Goal: Ask a question

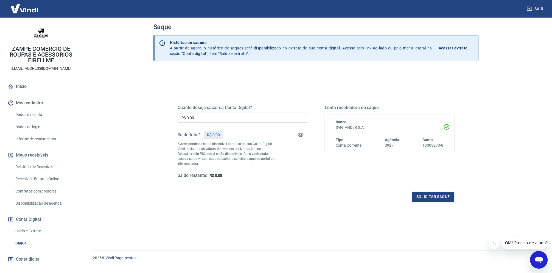
scroll to position [6, 0]
click at [496, 246] on button "Close message from company" at bounding box center [493, 243] width 11 height 11
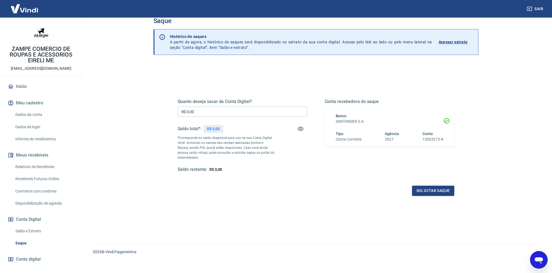
click at [536, 260] on icon "Open messaging window" at bounding box center [538, 260] width 8 height 7
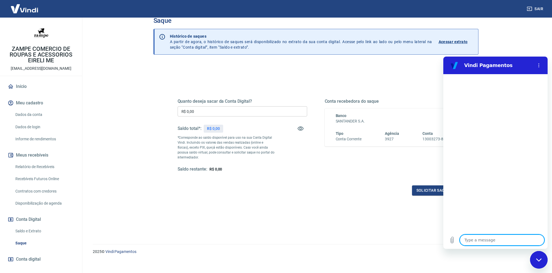
scroll to position [12, 0]
type textarea "B"
type textarea "x"
type textarea "Bo"
type textarea "x"
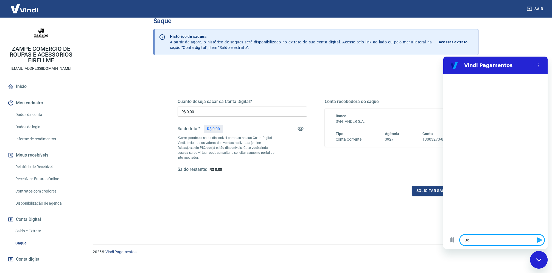
type textarea "Bom"
type textarea "x"
type textarea "Bom"
type textarea "x"
type textarea "Bom d"
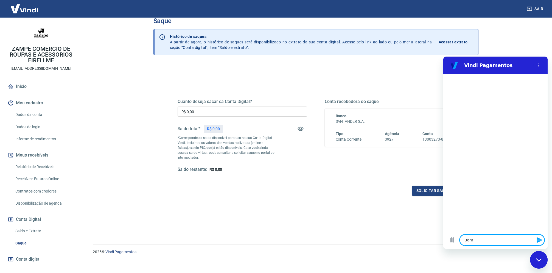
type textarea "x"
type textarea "Bom di"
type textarea "x"
type textarea "Bom dia"
type textarea "x"
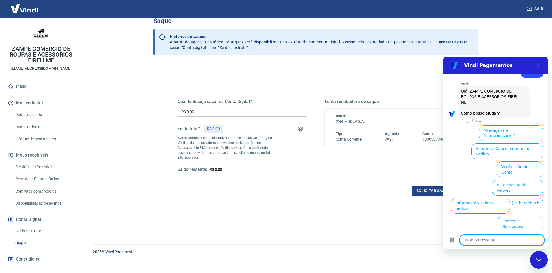
scroll to position [18, 0]
click at [506, 178] on button "Antecipação de Valores" at bounding box center [516, 186] width 51 height 16
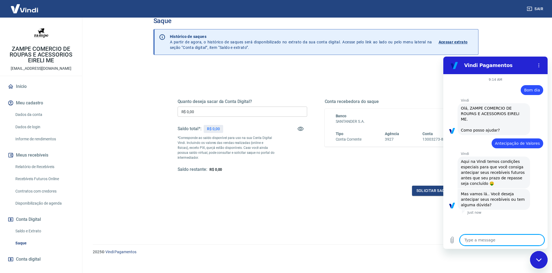
scroll to position [5, 0]
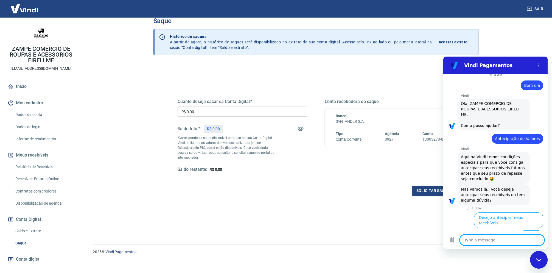
click at [531, 230] on button "Dúvidas" at bounding box center [531, 235] width 24 height 10
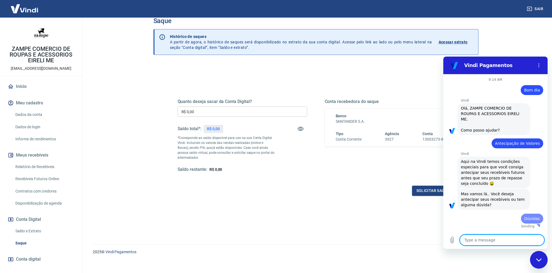
scroll to position [0, 0]
type textarea "x"
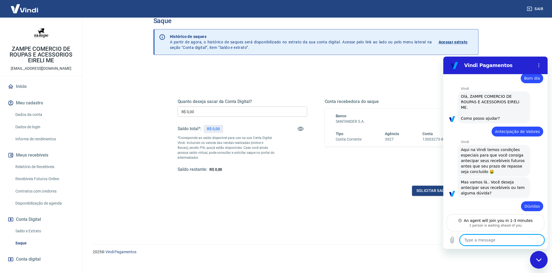
scroll to position [31, 0]
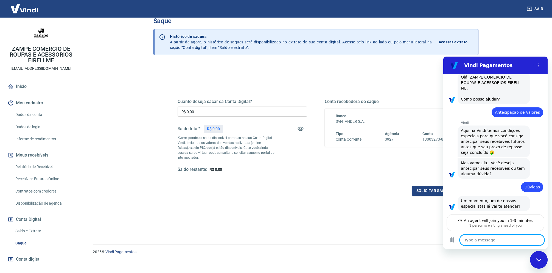
type textarea "B"
type textarea "x"
type textarea "Bo"
type textarea "x"
type textarea "Bom"
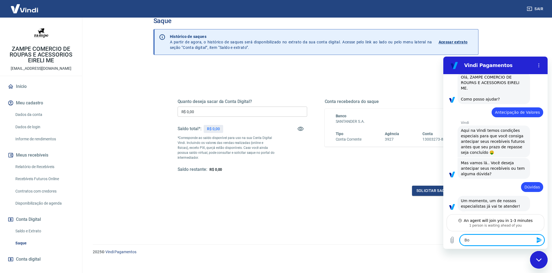
type textarea "x"
type textarea "Bom"
type textarea "x"
type textarea "Bom d"
type textarea "x"
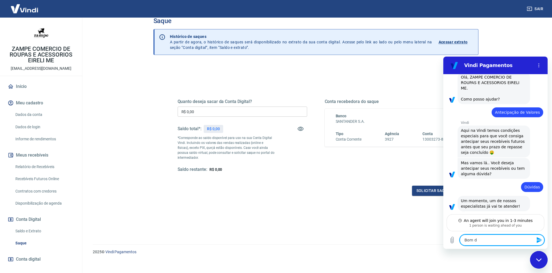
type textarea "Bom di"
type textarea "x"
type textarea "Bom dia"
type textarea "x"
type textarea "Bom dia."
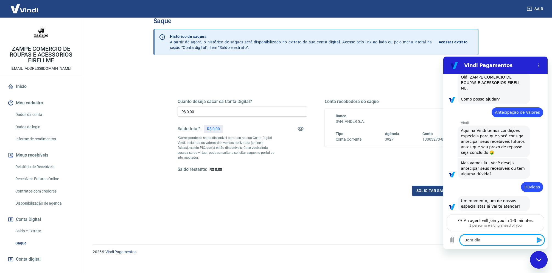
type textarea "x"
type textarea "Bom dia."
type textarea "x"
type textarea "Bom dia. T"
type textarea "x"
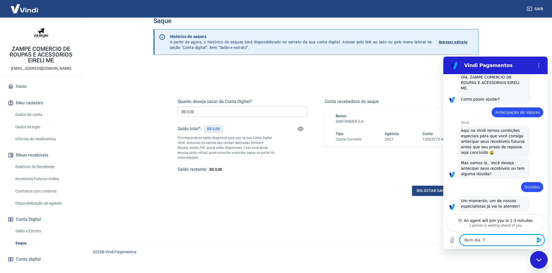
type textarea "Bom dia. Tu"
type textarea "x"
type textarea "Bom dia. Tud"
type textarea "x"
type textarea "Bom dia. Tudo"
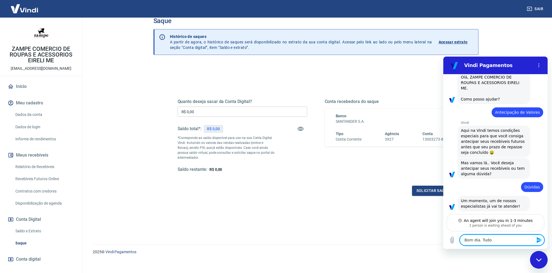
type textarea "x"
type textarea "Bom dia. Tudo"
type textarea "x"
type textarea "Bom dia. Tudo b"
type textarea "x"
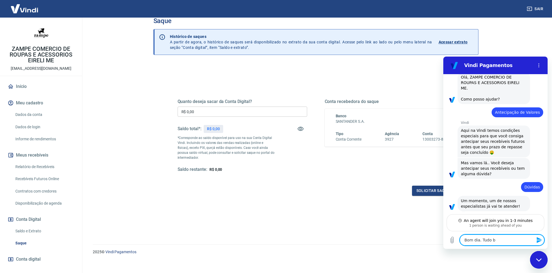
type textarea "Bom dia. Tudo be"
type textarea "x"
type textarea "Bom dia. Tudo bem"
type textarea "x"
type textarea "Bom dia. Tudo bem?"
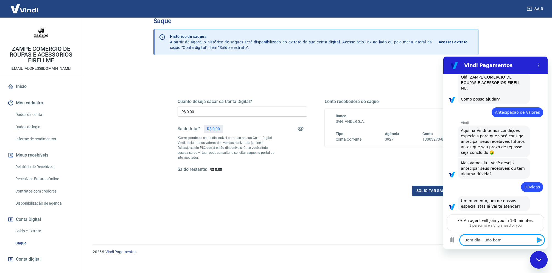
type textarea "x"
type textarea "Bom dia. Tudo bem?"
type textarea "x"
type textarea "Bom dia. Tudo bem? E"
type textarea "x"
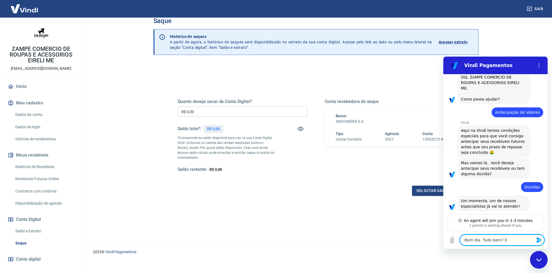
type textarea "Bom dia. Tudo bem? Eu"
type textarea "x"
type textarea "Bom dia. Tudo bem? Eu"
type textarea "x"
type textarea "Bom dia. Tudo bem? Eu f"
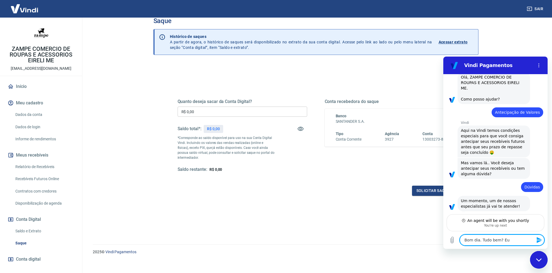
type textarea "x"
type textarea "Bom dia. Tudo bem? Eu fi"
type textarea "x"
type textarea "Bom dia. Tudo bem? Eu fiz"
type textarea "x"
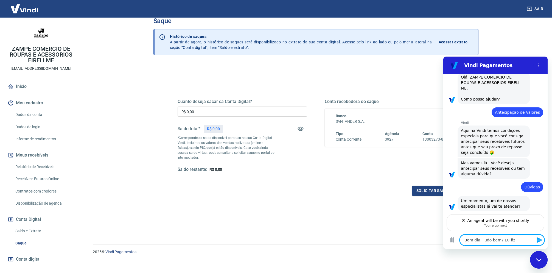
type textarea "Bom dia. Tudo bem? Eu fiz"
type textarea "x"
type textarea "Bom dia. Tudo bem? Eu fiz u"
type textarea "x"
type textarea "Bom dia. Tudo bem? Eu fiz um"
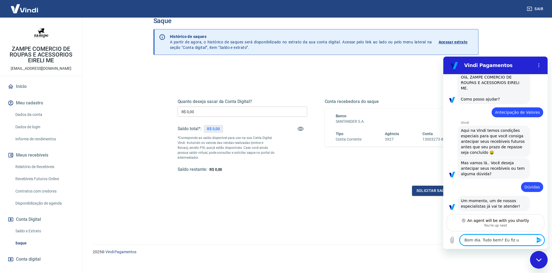
type textarea "x"
type textarea "Bom dia. Tudo bem? Eu fiz um"
type textarea "x"
type textarea "Bom dia. Tudo bem? Eu fiz um"
type textarea "x"
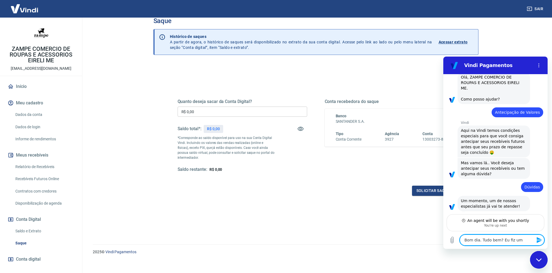
type textarea "Bom dia. Tudo bem? Eu fiz uma"
type textarea "x"
type textarea "Bom dia. Tudo bem? Eu fiz uma"
type textarea "x"
type textarea "Bom dia. Tudo bem? Eu fiz uma a"
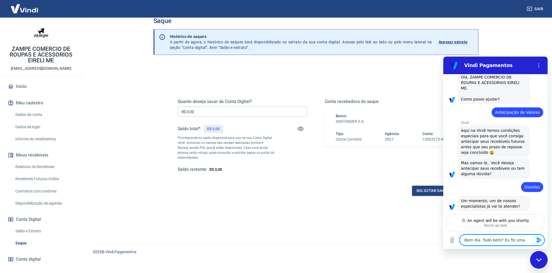
type textarea "x"
type textarea "Bom dia. Tudo bem? Eu fiz uma an"
type textarea "x"
type textarea "Bom dia. Tudo bem? Eu fiz uma ant"
type textarea "x"
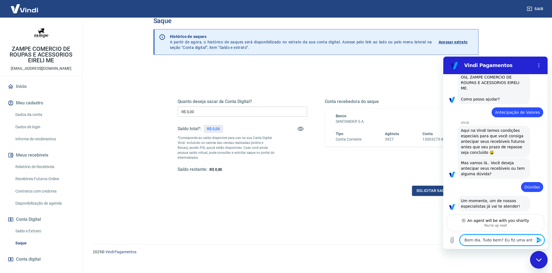
type textarea "Bom dia. Tudo bem? Eu fiz uma ante"
type textarea "x"
type textarea "Bom dia. Tudo bem? Eu fiz uma antec"
type textarea "x"
type textarea "Bom dia. Tudo bem? Eu fiz uma anteci"
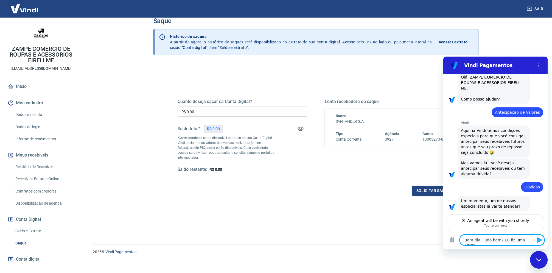
type textarea "x"
type textarea "Bom dia. Tudo bem? Eu fiz uma antecip"
type textarea "x"
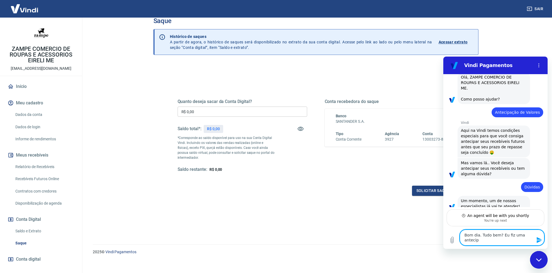
type textarea "Bom dia. Tudo bem? Eu fiz uma antecipa"
type textarea "x"
type textarea "Bom dia. Tudo bem? Eu fiz uma antecipa'"
type textarea "x"
type textarea "Bom dia. Tudo bem? Eu fiz uma antecipaç"
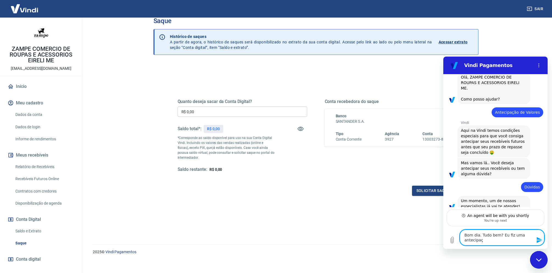
type textarea "x"
type textarea "Bom dia. Tudo bem? Eu fiz uma antecipaç˜"
type textarea "x"
type textarea "Bom dia. Tudo bem? Eu fiz uma antecipaçã"
type textarea "x"
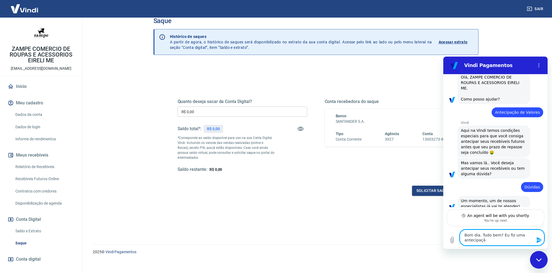
type textarea "Bom dia. Tudo bem? Eu fiz uma antecipação"
type textarea "x"
type textarea "Bom dia. Tudo bem? Eu fiz uma antecipação"
type textarea "x"
type textarea "Bom dia. Tudo bem? Eu fiz uma antecipação o"
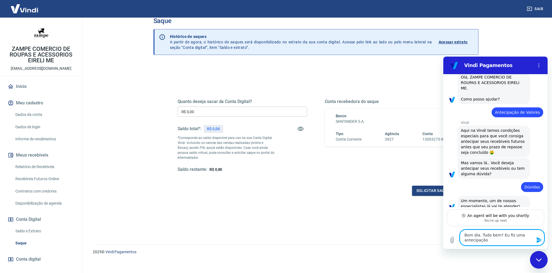
type textarea "x"
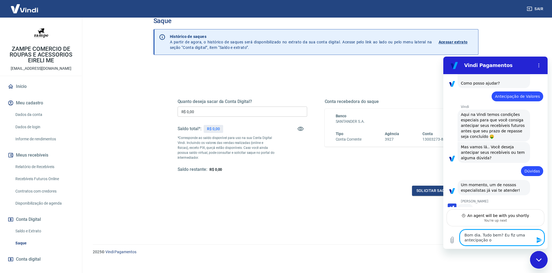
type textarea "Bom dia. Tudo bem? Eu fiz uma antecipação on"
type textarea "x"
type textarea "Bom dia. Tudo bem? Eu fiz uma antecipação ont"
type textarea "x"
type textarea "Bom dia. Tudo bem? Eu fiz uma antecipação onte"
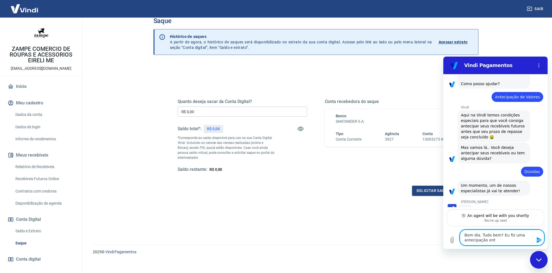
type textarea "x"
type textarea "Bom dia. Tudo bem? Eu fiz uma antecipação ontem"
type textarea "x"
type textarea "Bom dia. Tudo bem? Eu fiz uma antecipação onteme"
type textarea "x"
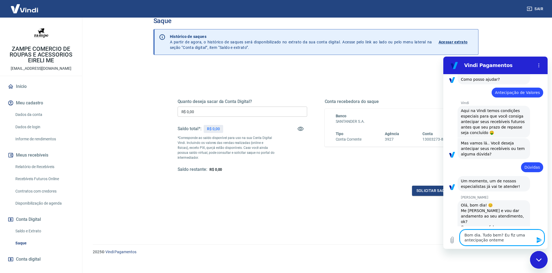
type textarea "Bom dia. Tudo bem? Eu fiz uma antecipação onteme"
type textarea "x"
type textarea "Bom dia. Tudo bem? Eu fiz uma antecipação onteme"
type textarea "x"
type textarea "Bom dia. Tudo bem? Eu fiz uma antecipação ontem"
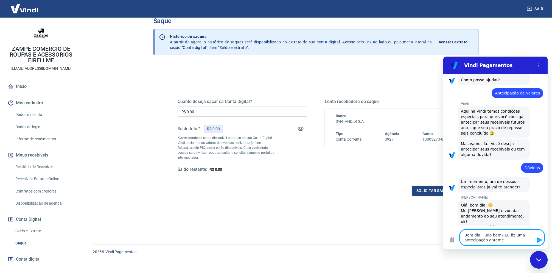
type textarea "x"
type textarea "Bom dia. Tudo bem? Eu fiz uma antecipação ontem"
type textarea "x"
type textarea "Bom dia. Tudo bem? Eu fiz uma antecipação ontem e"
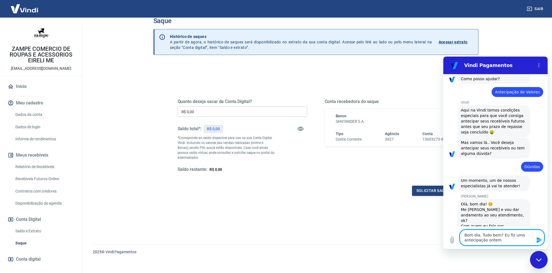
type textarea "x"
type textarea "Bom dia. Tudo bem? Eu fiz uma antecipação ontem e"
type textarea "x"
type textarea "Bom dia. Tudo bem? Eu fiz uma antecipação ontem e s"
type textarea "x"
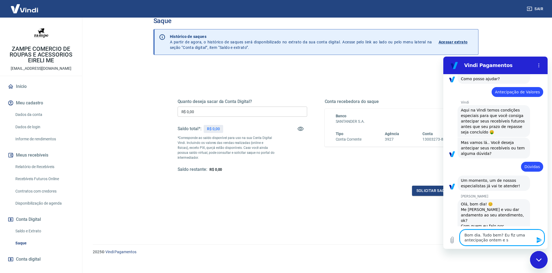
type textarea "Bom dia. Tudo bem? Eu fiz uma antecipação ontem e sa"
type textarea "x"
type textarea "Bom dia. Tudo bem? Eu fiz uma antecipação ontem e sai"
type textarea "x"
type textarea "Bom dia. Tudo bem? Eu fiz uma antecipação ontem e saiu"
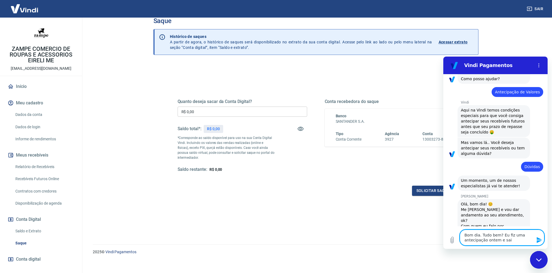
type textarea "x"
type textarea "Bom dia. Tudo bem? Eu fiz uma antecipação ontem e saiu"
type textarea "x"
type textarea "Bom dia. Tudo bem? Eu fiz uma antecipação ontem e saiu d"
type textarea "x"
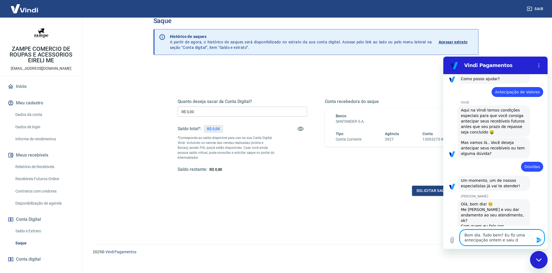
type textarea "Bom dia. Tudo bem? Eu fiz uma antecipação ontem e saiu da"
type textarea "x"
type textarea "Bom dia. Tudo bem? Eu fiz uma antecipação ontem e saiu da"
type textarea "x"
type textarea "Bom dia. Tudo bem? Eu fiz uma antecipação ontem e saiu da c"
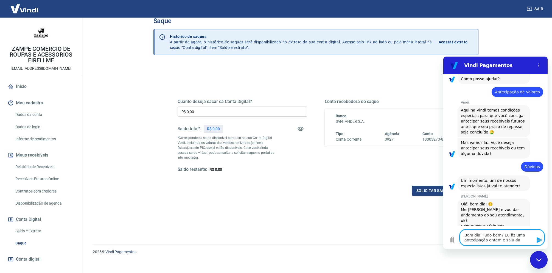
type textarea "x"
type textarea "Bom dia. Tudo bem? Eu fiz uma antecipação ontem e saiu da co"
type textarea "x"
type textarea "Bom dia. Tudo bem? Eu fiz uma antecipação ontem e saiu da con"
type textarea "x"
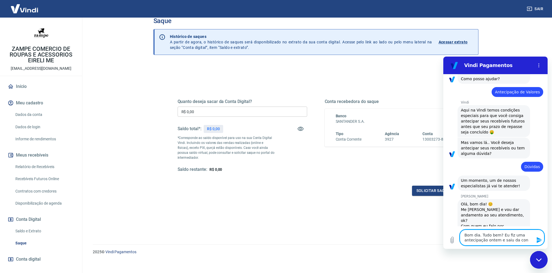
type textarea "Bom dia. Tudo bem? Eu fiz uma antecipação ontem e saiu da cont"
type textarea "x"
type textarea "Bom dia. Tudo bem? Eu fiz uma antecipação ontem e saiu da conta"
type textarea "x"
type textarea "Bom dia. Tudo bem? Eu fiz uma antecipação ontem e saiu da conta"
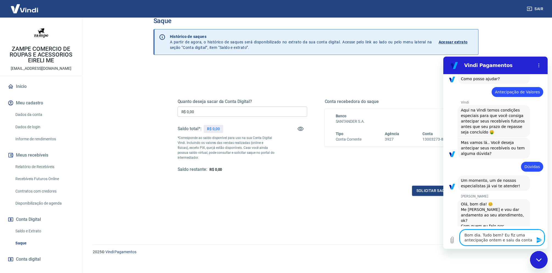
type textarea "x"
type textarea "Bom dia. Tudo bem? Eu fiz uma antecipação ontem e saiu da conta m"
type textarea "x"
type textarea "Bom dia. Tudo bem? Eu fiz uma antecipação ontem e saiu da conta ma"
type textarea "x"
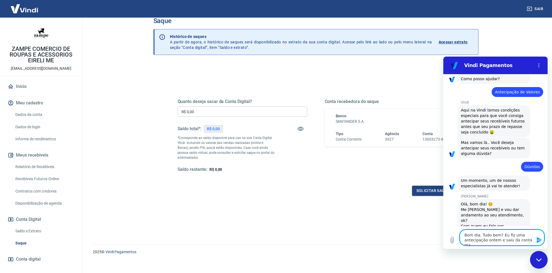
type textarea "Bom dia. Tudo bem? Eu fiz uma antecipação ontem e saiu da conta mas"
type textarea "x"
type textarea "Bom dia. Tudo bem? Eu fiz uma antecipação ontem e saiu da conta mas"
type textarea "x"
type textarea "Bom dia. Tudo bem? Eu fiz uma antecipação ontem e saiu da conta mas n"
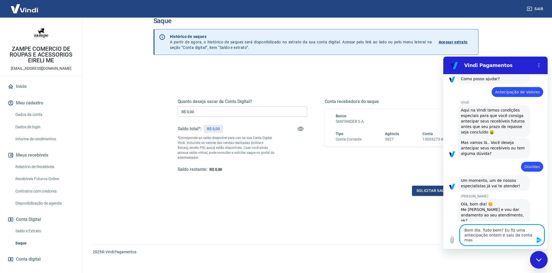
type textarea "x"
type textarea "Bom dia. Tudo bem? Eu fiz uma antecipação ontem e saiu da conta mas n˜"
type textarea "x"
type textarea "Bom dia. Tudo bem? Eu fiz uma antecipação ontem e saiu da conta mas nã"
type textarea "x"
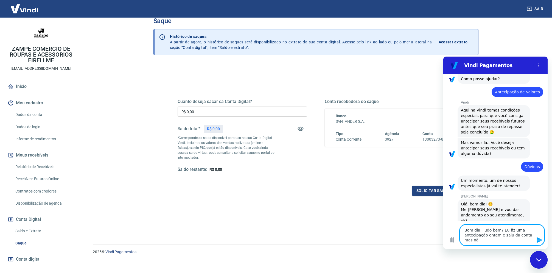
type textarea "Bom dia. Tudo bem? Eu fiz uma antecipação ontem e saiu da conta mas não"
type textarea "x"
type textarea "Bom dia. Tudo bem? Eu fiz uma antecipação ontem e saiu da conta mas não"
type textarea "x"
type textarea "Bom dia. Tudo bem? Eu fiz uma antecipação ontem e saiu da conta mas não e"
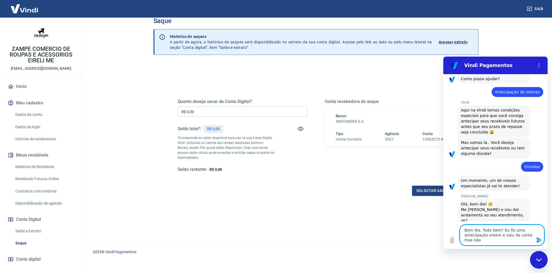
type textarea "x"
type textarea "Bom dia. Tudo bem? Eu fiz uma antecipação ontem e saiu da conta mas não en"
type textarea "x"
type textarea "Bom dia. Tudo bem? Eu fiz uma antecipação ontem e saiu da conta mas não ent"
type textarea "x"
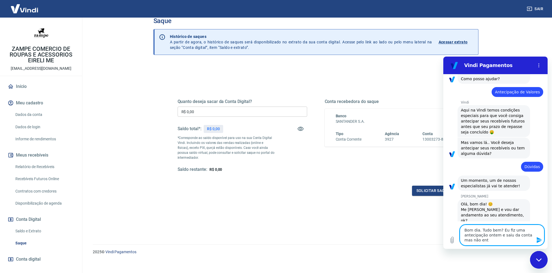
type textarea "Bom dia. Tudo bem? Eu fiz uma antecipação ontem e saiu da conta mas não entr"
type textarea "x"
type textarea "Bom dia. Tudo bem? Eu fiz uma antecipação ontem e saiu da conta mas não entro"
type textarea "x"
type textarea "Bom dia. Tudo bem? Eu fiz uma antecipação ontem e saiu da conta mas não entrou"
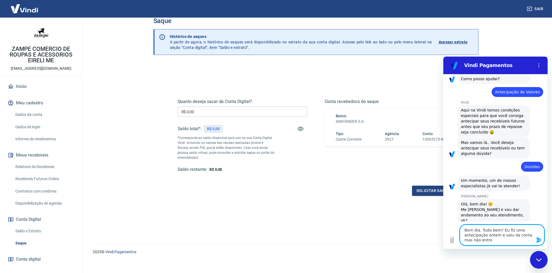
type textarea "x"
type textarea "Bom dia. Tudo bem? Eu fiz uma antecipação ontem e saiu da conta mas não entrou"
type textarea "x"
type textarea "Bom dia. Tudo bem? Eu fiz uma antecipação ontem e saiu da conta mas não entrou n"
type textarea "x"
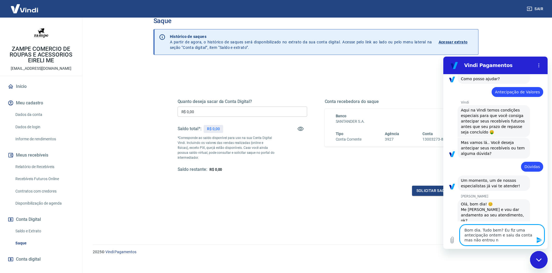
type textarea "Bom dia. Tudo bem? Eu fiz uma antecipação ontem e saiu da conta mas não entrou …"
type textarea "x"
type textarea "Bom dia. Tudo bem? Eu fiz uma antecipação ontem e saiu da conta mas não entrou …"
type textarea "x"
type textarea "Bom dia. Tudo bem? Eu fiz uma antecipação ontem e saiu da conta mas não entrou …"
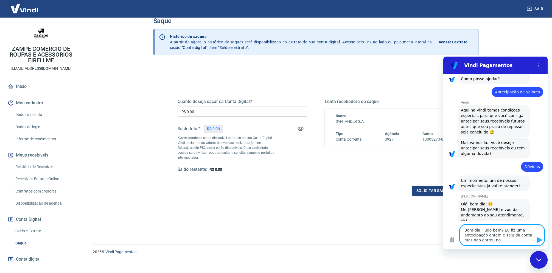
type textarea "x"
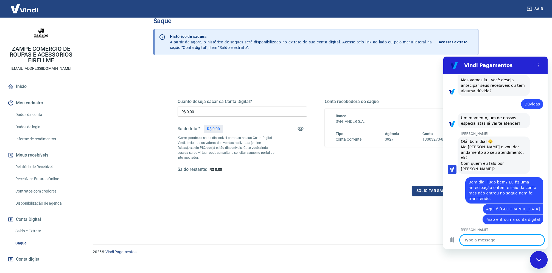
scroll to position [115, 0]
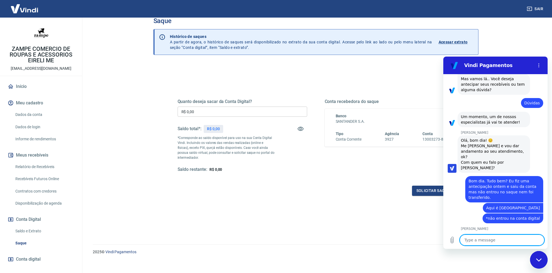
click at [528, 239] on textarea at bounding box center [501, 239] width 84 height 11
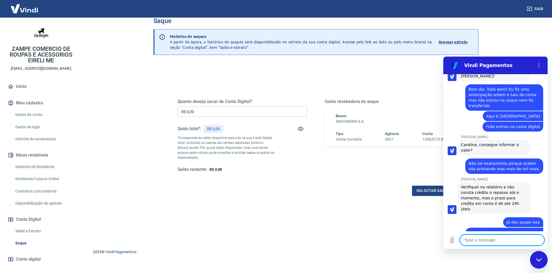
scroll to position [208, 0]
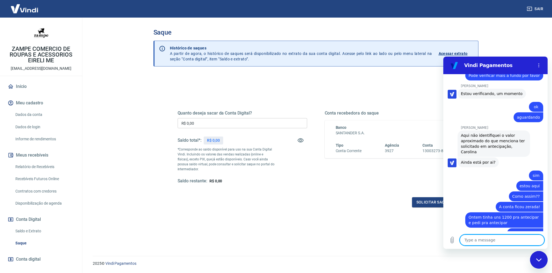
scroll to position [380, 0]
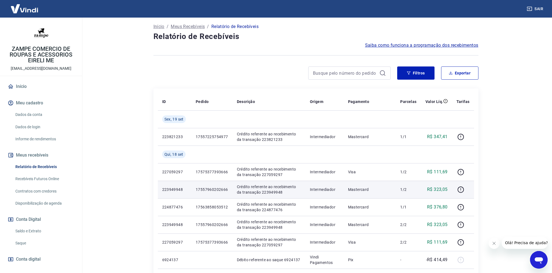
scroll to position [73, 0]
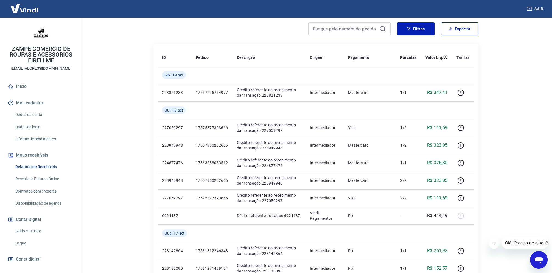
click at [543, 262] on icon "Open messaging window" at bounding box center [538, 260] width 10 height 10
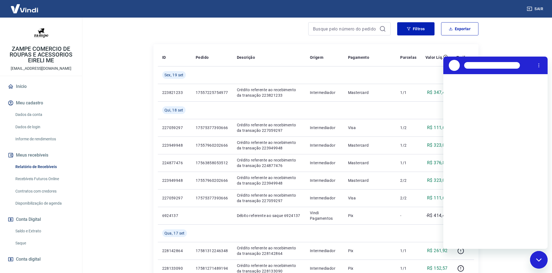
scroll to position [0, 0]
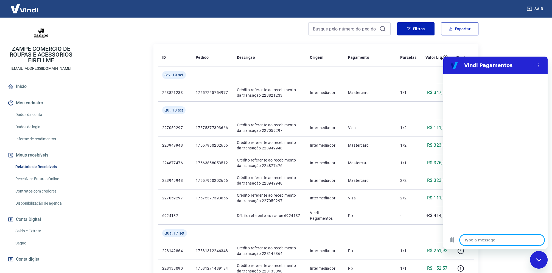
type textarea "N"
type textarea "x"
type textarea "NA"
type textarea "x"
type textarea "NAo"
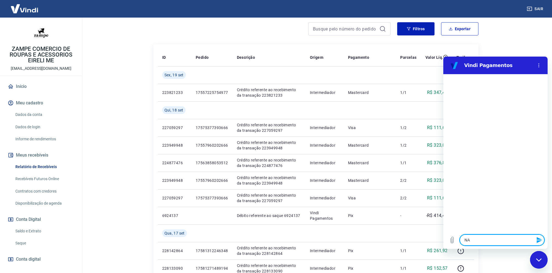
type textarea "x"
type textarea "NA"
type textarea "x"
type textarea "N"
type textarea "x"
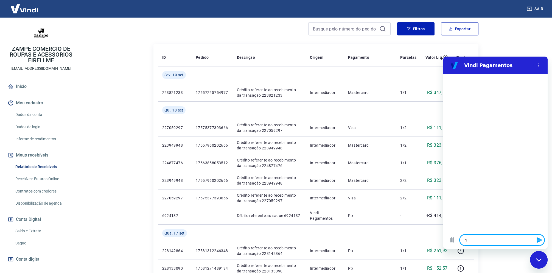
type textarea "N˜"
type textarea "x"
type textarea "NÃ"
type textarea "x"
type textarea "NÃO"
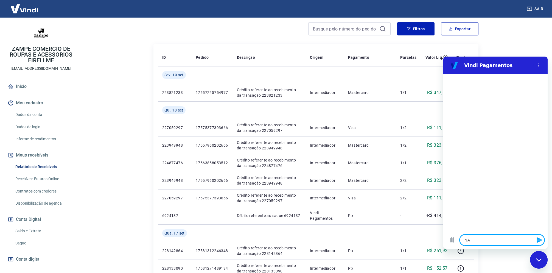
type textarea "x"
type textarea "NÃ"
type textarea "x"
type textarea "N"
type textarea "x"
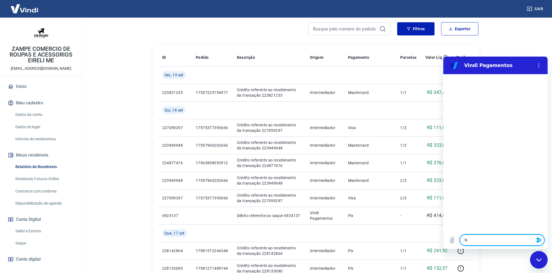
type textarea "x"
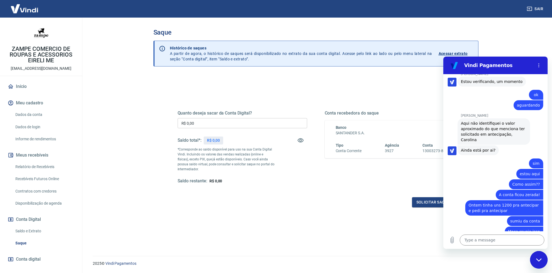
scroll to position [391, 0]
type textarea "x"
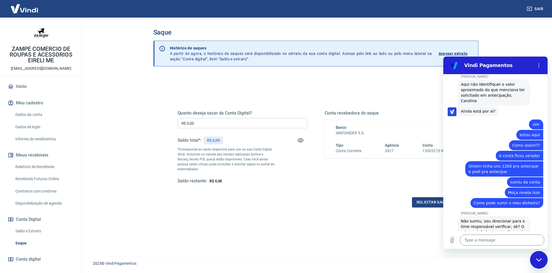
scroll to position [431, 0]
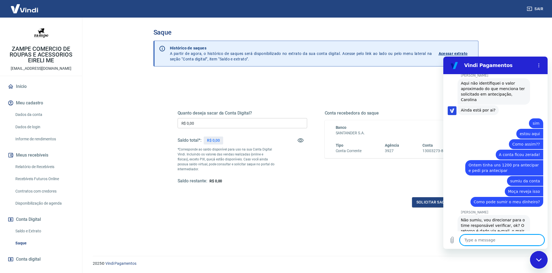
type textarea "N"
type textarea "x"
type textarea "N˜"
type textarea "x"
type textarea "Nã"
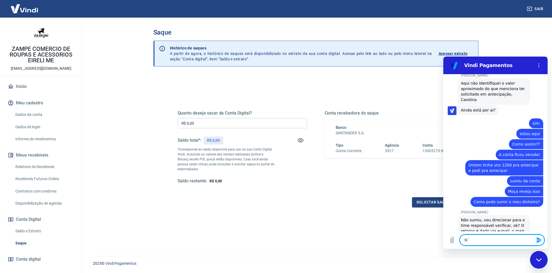
type textarea "x"
type textarea "Não"
type textarea "x"
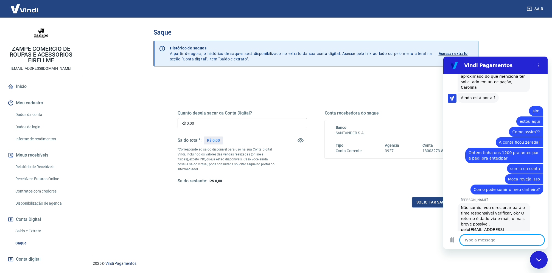
type textarea "x"
type textarea "E"
type textarea "x"
type textarea "Ex"
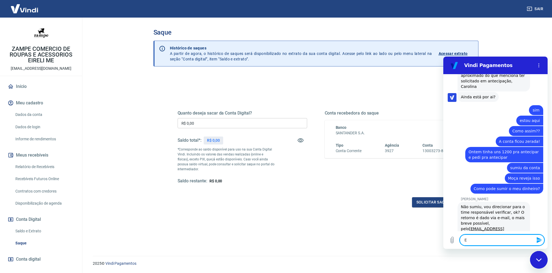
type textarea "x"
type textarea "Exi"
type textarea "x"
type textarea "Exis"
type textarea "x"
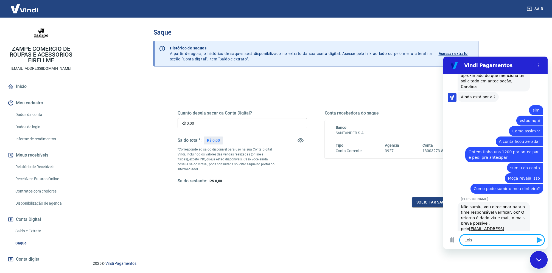
type textarea "Exi"
type textarea "x"
type textarea "Exij"
type textarea "x"
type textarea "Exiji"
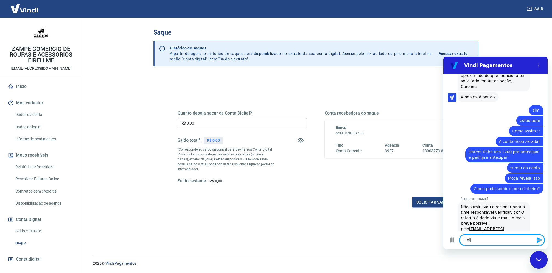
type textarea "x"
type textarea "Exiji"
type textarea "x"
type textarea "Exiji r"
type textarea "x"
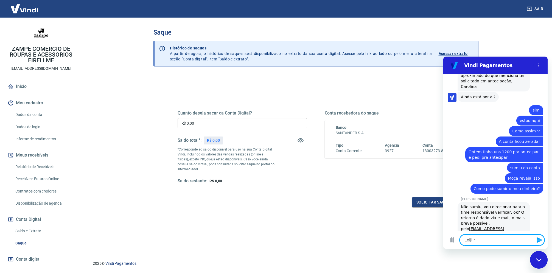
type textarea "Exiji re"
type textarea "x"
type textarea "Exiji res"
type textarea "x"
type textarea "Exiji re"
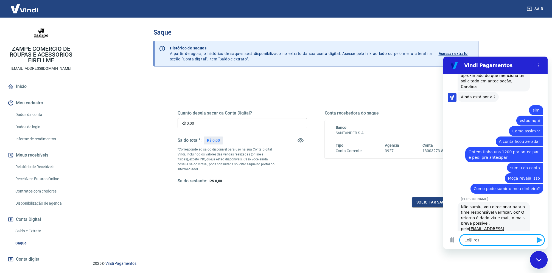
type textarea "x"
type textarea "Exiji r"
type textarea "x"
type textarea "Exiji"
type textarea "x"
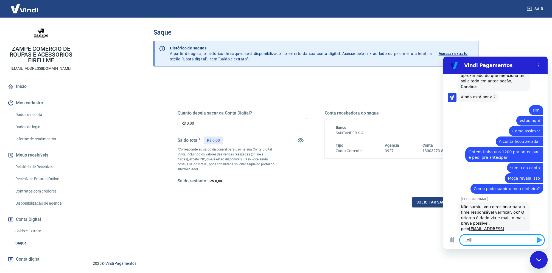
type textarea "Exiji"
type textarea "x"
type textarea "Exij"
type textarea "x"
type textarea "Exi"
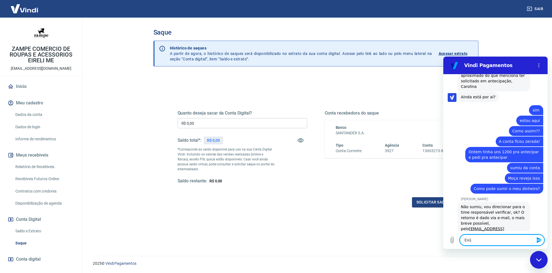
type textarea "x"
type textarea "Exij"
type textarea "x"
type textarea "Exijo"
type textarea "x"
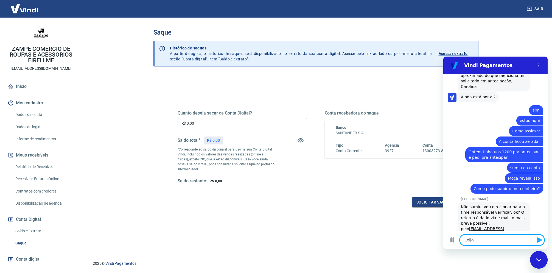
type textarea "Exijo"
type textarea "x"
type textarea "Exijo r"
type textarea "x"
type textarea "Exijo re"
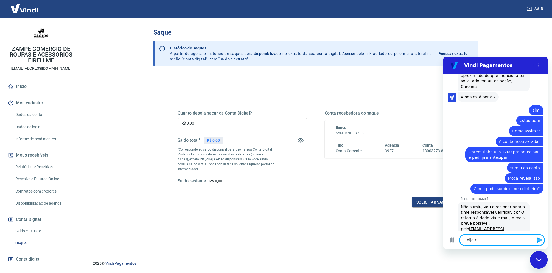
type textarea "x"
type textarea "Exijo res"
type textarea "x"
type textarea "Exijo resp"
type textarea "x"
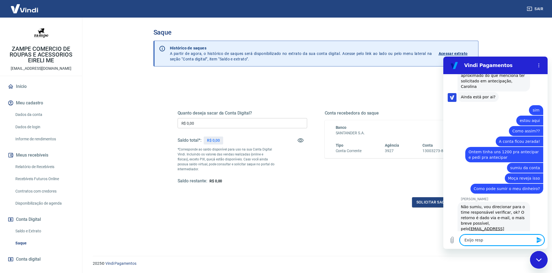
type textarea "Exijo respo"
type textarea "x"
type textarea "Exijo respos"
type textarea "x"
type textarea "Exijo respost"
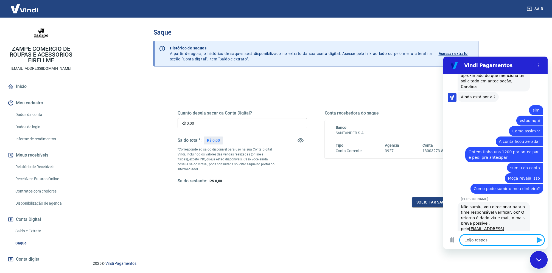
type textarea "x"
type textarea "Exijo resposta"
type textarea "x"
type textarea "Exijo resposta"
type textarea "x"
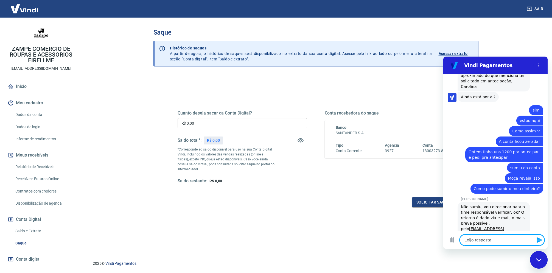
type textarea "Exijo resposta a"
type textarea "x"
type textarea "Exijo resposta ag"
type textarea "x"
type textarea "Exijo resposta ago"
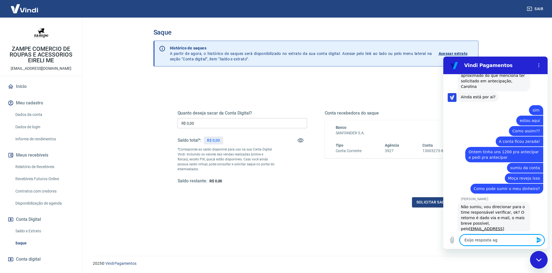
type textarea "x"
type textarea "Exijo resposta agor"
type textarea "x"
type textarea "Exijo resposta agora"
type textarea "x"
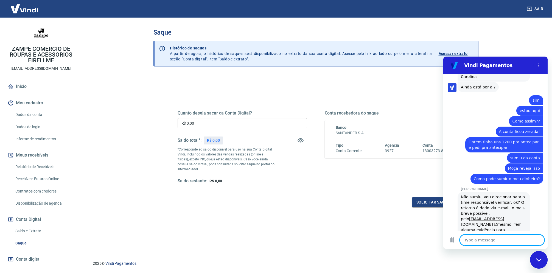
type textarea "x"
type textarea "p"
type textarea "x"
type textarea "po"
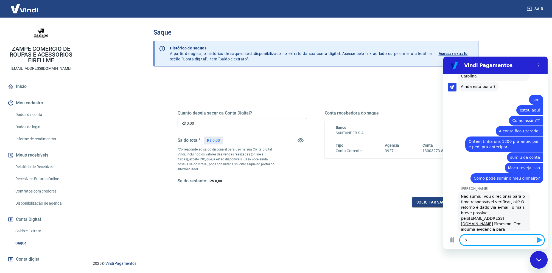
type textarea "x"
type textarea "por"
type textarea "x"
type textarea "por"
type textarea "x"
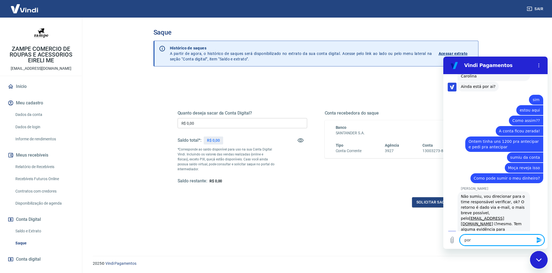
type textarea "por f"
type textarea "x"
type textarea "por fa"
type textarea "x"
type textarea "por fav"
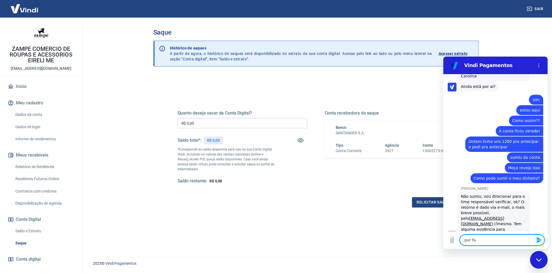
type textarea "x"
type textarea "por favo"
type textarea "x"
type textarea "por favor"
type textarea "x"
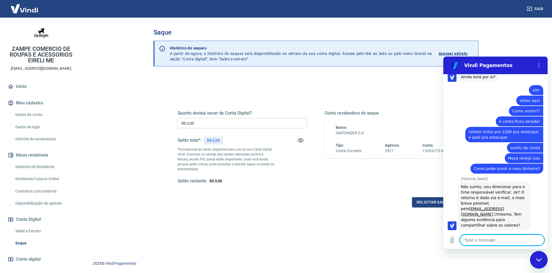
type textarea "x"
type textarea "N"
type textarea "x"
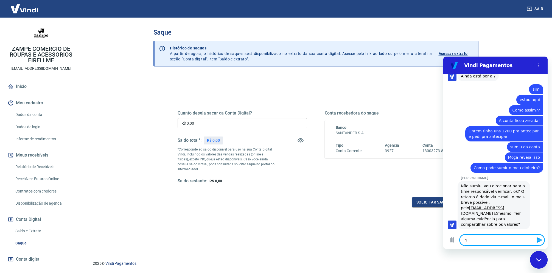
type textarea "N˜"
type textarea "x"
type textarea "Nã"
type textarea "x"
type textarea "Não"
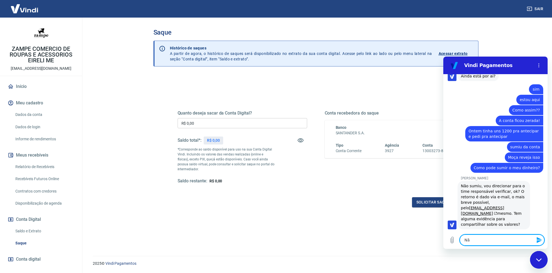
type textarea "x"
type textarea "Não"
type textarea "x"
type textarea "Não t"
type textarea "x"
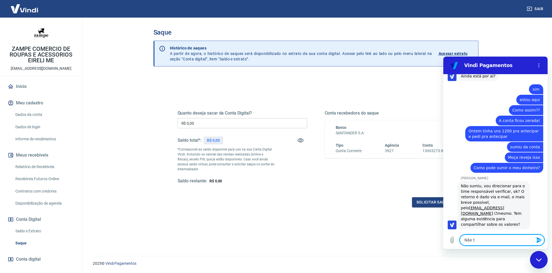
type textarea "Não te"
type textarea "x"
type textarea "Não ten"
type textarea "x"
type textarea "Não tenh"
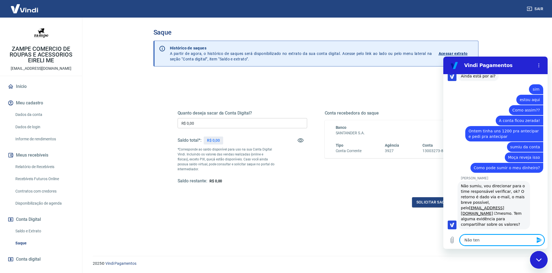
type textarea "x"
type textarea "Não tenho"
type textarea "x"
type textarea "Não tenho"
type textarea "x"
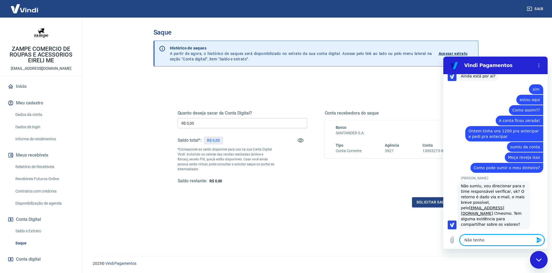
type textarea "Não tenho e"
type textarea "x"
type textarea "Não tenho ev"
type textarea "x"
type textarea "Não tenho evi"
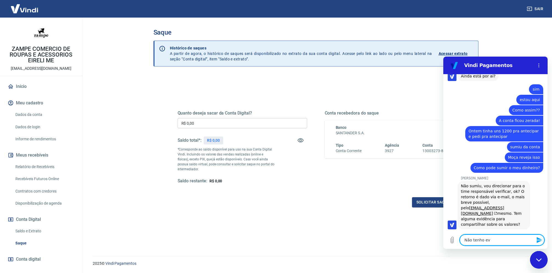
type textarea "x"
type textarea "Não tenho evid"
type textarea "x"
type textarea "Não tenho evidˆ"
type textarea "x"
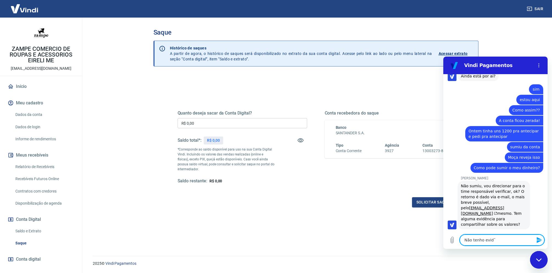
type textarea "Não tenho evidê"
type textarea "x"
type textarea "Não tenho evidên"
type textarea "x"
type textarea "Não tenho evidênc"
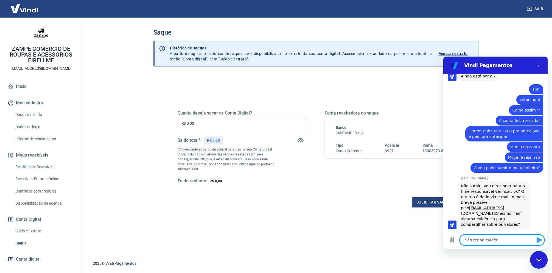
type textarea "x"
type textarea "Não tenho evidênci"
type textarea "x"
type textarea "Não tenho evidência"
type textarea "x"
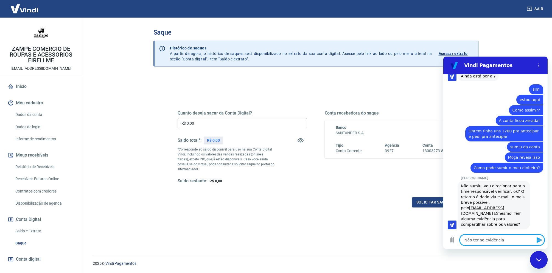
type textarea "Não tenho evidência"
type textarea "x"
type textarea "Não tenho evidência p"
type textarea "x"
type textarea "Não tenho evidência po"
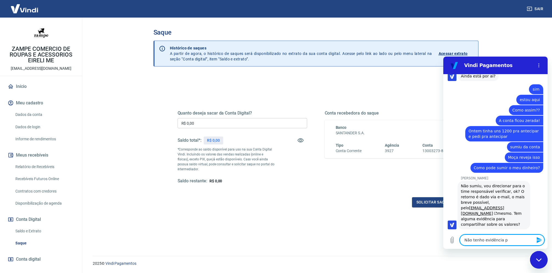
type textarea "x"
type textarea "Não tenho evidência poi"
type textarea "x"
type textarea "Não tenho evidência pois"
type textarea "x"
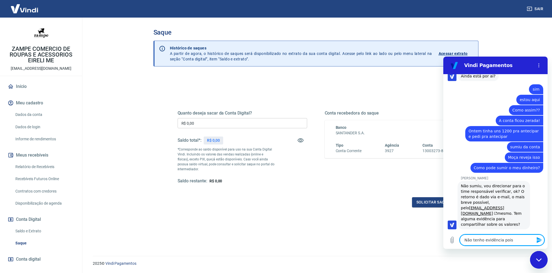
type textarea "Não tenho evidência pois"
type textarea "x"
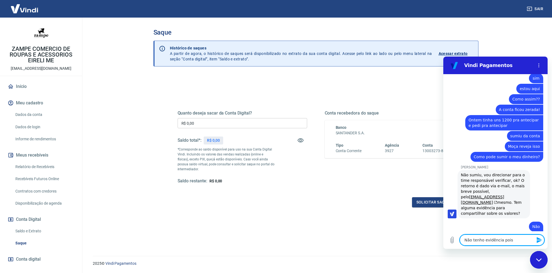
type textarea "Não tenho evidência pois n"
type textarea "x"
type textarea "Não tenho evidência pois n˜"
type textarea "x"
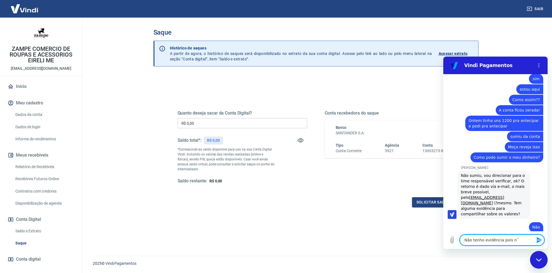
type textarea "Não tenho evidência pois nã"
type textarea "x"
type textarea "Não tenho evidência pois não"
type textarea "x"
type textarea "Não tenho evidência pois não"
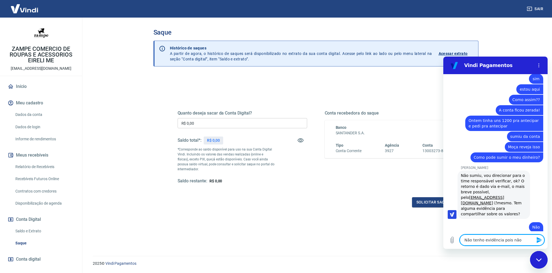
type textarea "x"
type textarea "Não tenho evidência pois não e"
type textarea "x"
type textarea "Não tenho evidência pois não es"
type textarea "x"
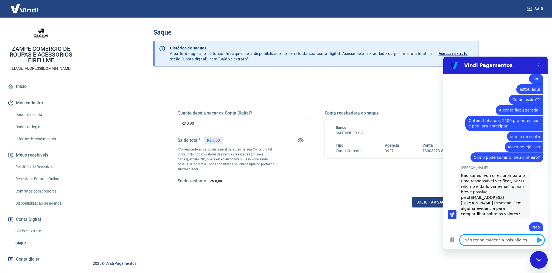
type textarea "Não tenho evidência pois não est"
type textarea "x"
type textarea "Não tenho evidência pois não est'"
type textarea "x"
type textarea "Não tenho evidência pois não está"
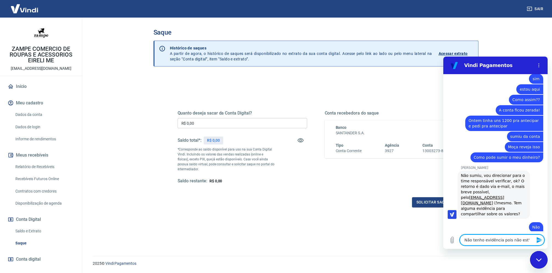
type textarea "x"
type textarea "Não tenho evidência pois não está"
type textarea "x"
type textarea "Não tenho evidência pois não está n"
type textarea "x"
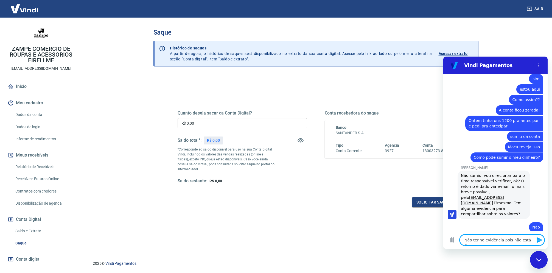
type textarea "Não tenho evidência pois não está no"
type textarea "x"
type textarea "Não tenho evidência pois não está no"
type textarea "x"
type textarea "Não tenho evidência pois não está no r"
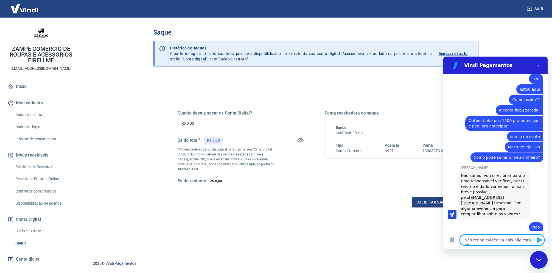
type textarea "x"
type textarea "Não tenho evidência pois não está no re"
type textarea "x"
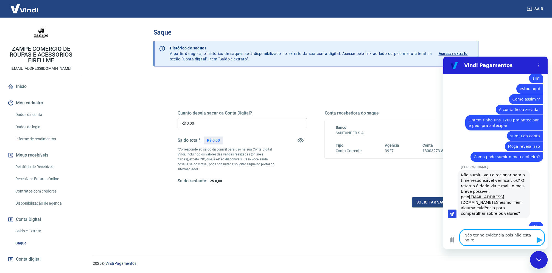
type textarea "Não tenho evidência pois não está no rel"
type textarea "x"
type textarea "Não tenho evidência pois não está no rela"
type textarea "x"
type textarea "Não tenho evidência pois não está no relat"
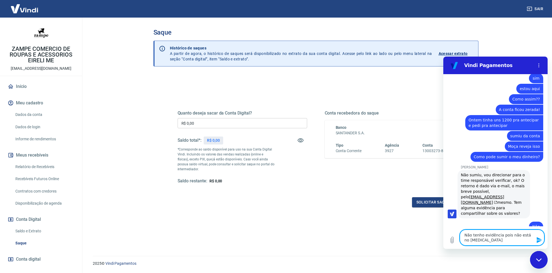
type textarea "x"
type textarea "Não tenho evidência pois não está no relato"
type textarea "x"
type textarea "Não tenho evidência pois não está no relator"
type textarea "x"
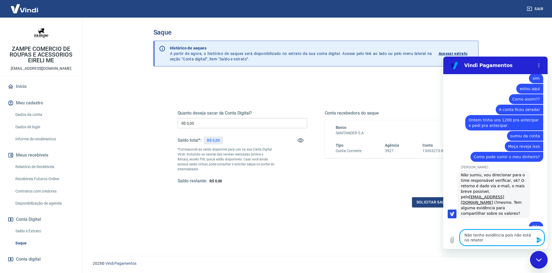
type textarea "Não tenho evidência pois não está no relatori"
type textarea "x"
type textarea "Não tenho evidência pois não está no relatorio"
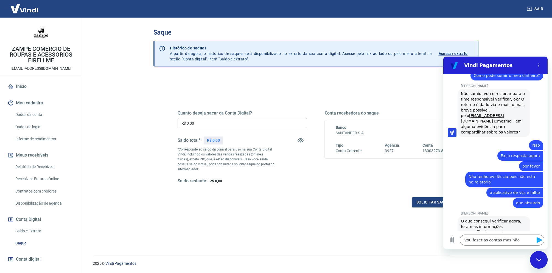
scroll to position [559, 0]
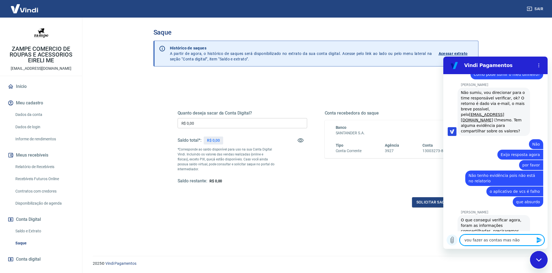
click at [452, 241] on icon "Upload file" at bounding box center [451, 239] width 7 height 7
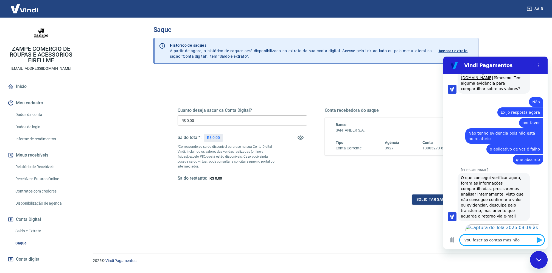
scroll to position [602, 0]
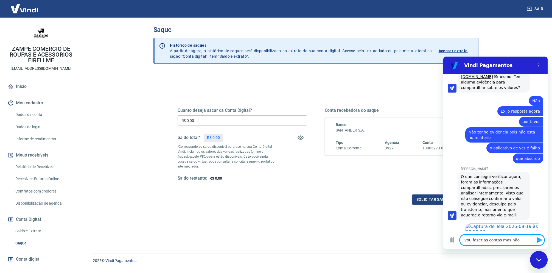
click at [529, 241] on textarea "vou fazer as contas mas não" at bounding box center [501, 239] width 84 height 11
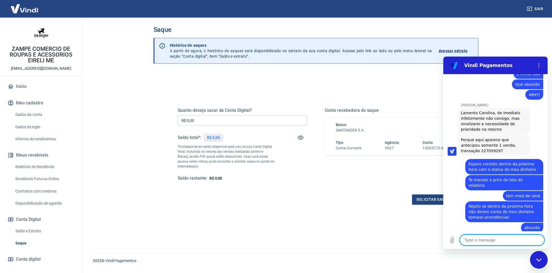
scroll to position [985, 0]
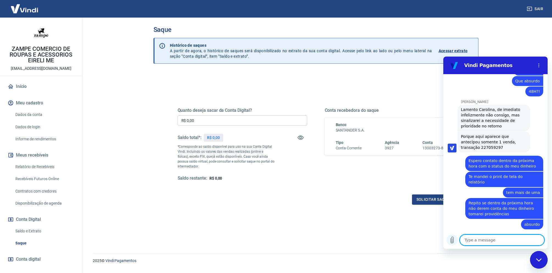
click at [454, 241] on icon "Upload file" at bounding box center [451, 239] width 7 height 7
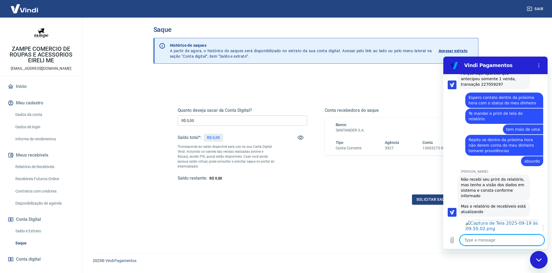
scroll to position [1049, 0]
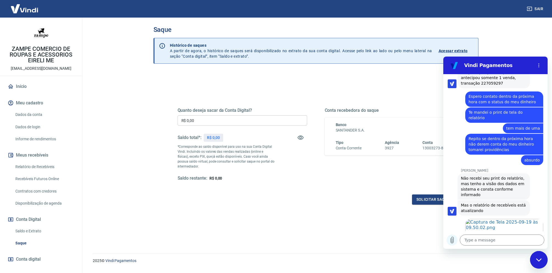
click at [451, 238] on icon "Upload file" at bounding box center [451, 239] width 7 height 7
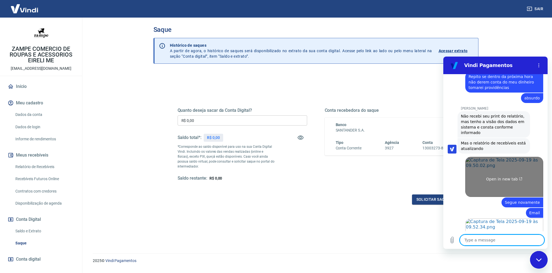
scroll to position [1111, 0]
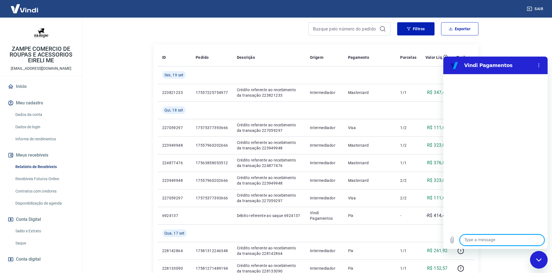
click at [536, 258] on icon "Close messaging window" at bounding box center [539, 260] width 6 height 4
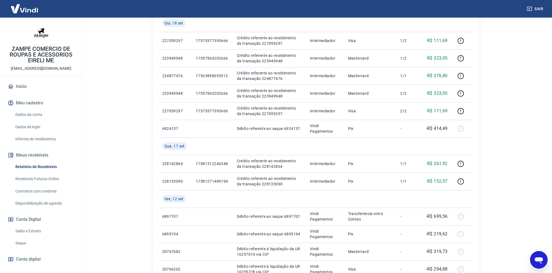
scroll to position [100, 0]
